Goal: Check status: Check status

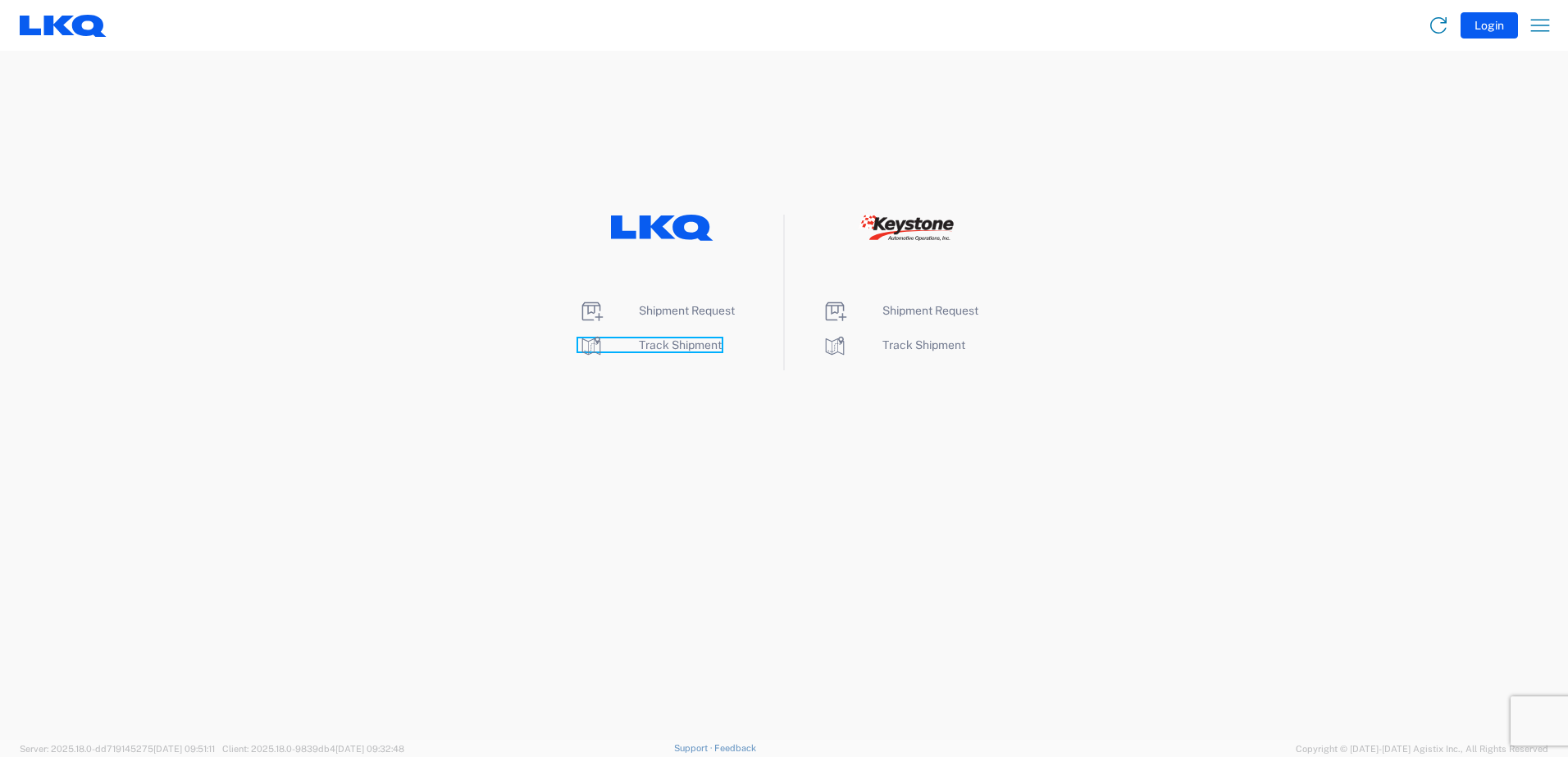
click at [569, 343] on span "Track Shipment" at bounding box center [679, 344] width 83 height 13
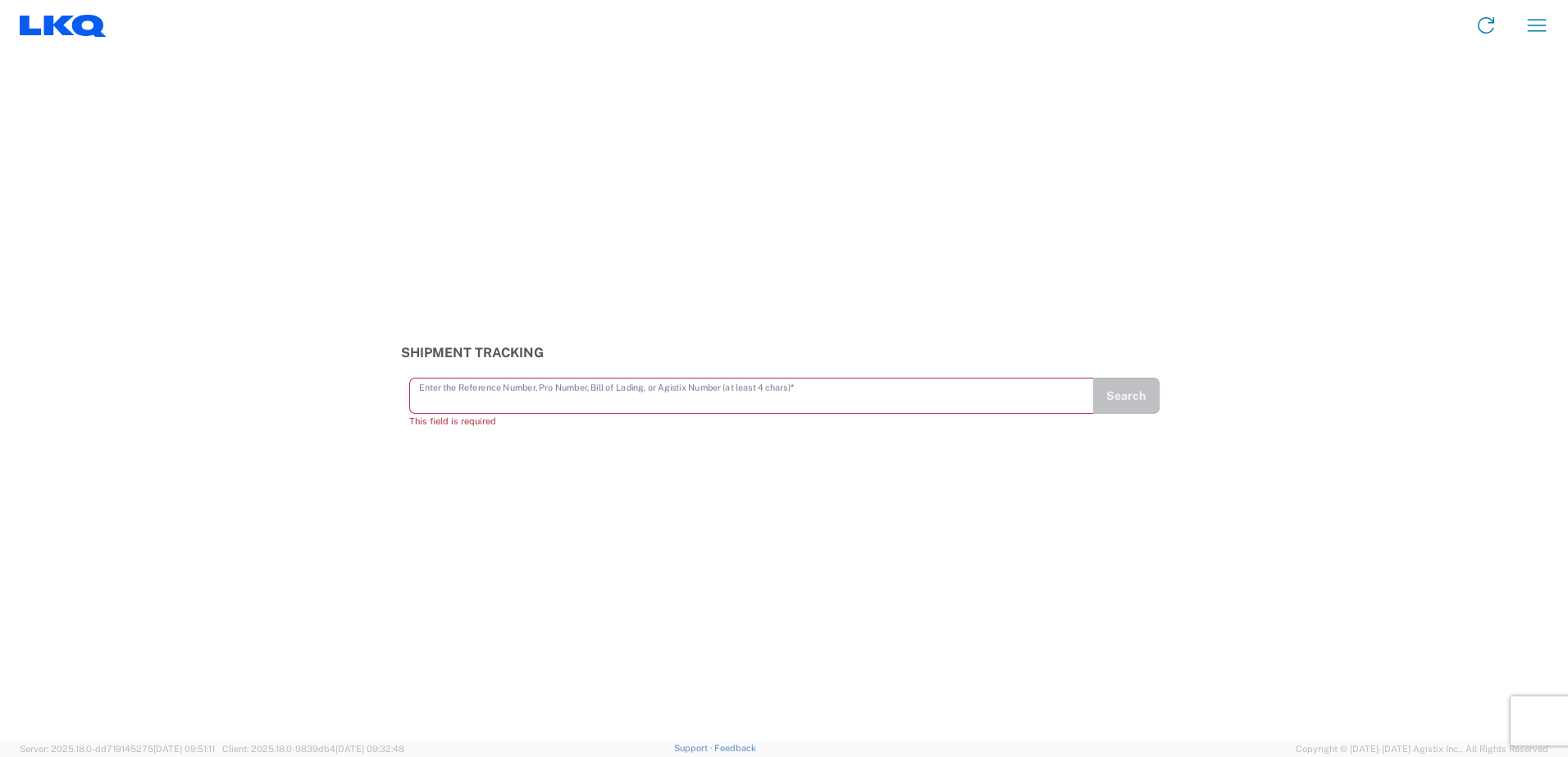
click at [511, 398] on input "text" at bounding box center [751, 394] width 665 height 29
type input "56746034"
click at [1180, 416] on div "Shipment Tracking 56746034 Enter the Reference Number, Pro Number, Bill of Ladi…" at bounding box center [784, 386] width 1568 height 69
click at [1130, 412] on button "Search" at bounding box center [1125, 402] width 67 height 36
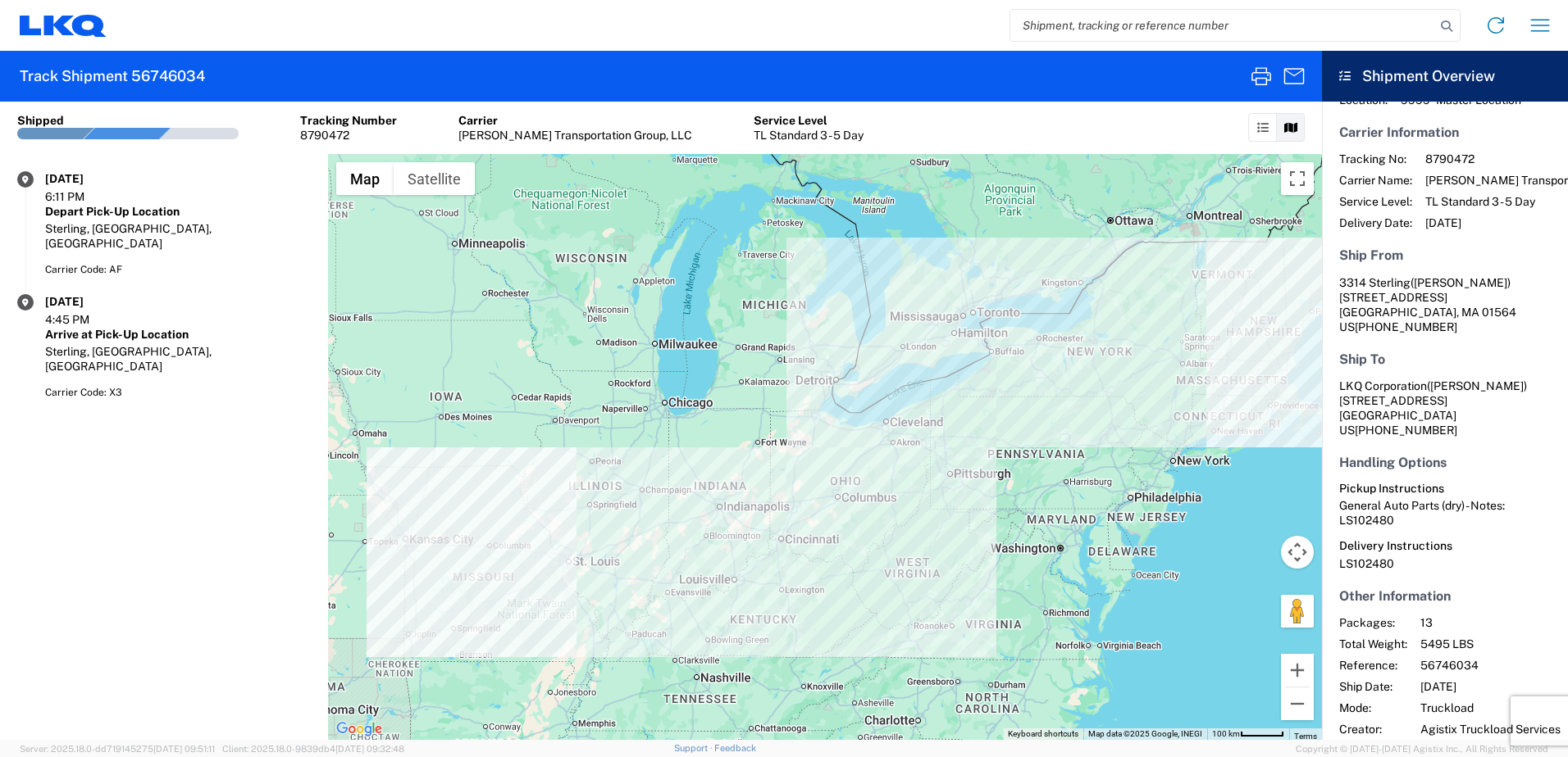
scroll to position [86, 0]
